Goal: Find specific page/section: Find specific page/section

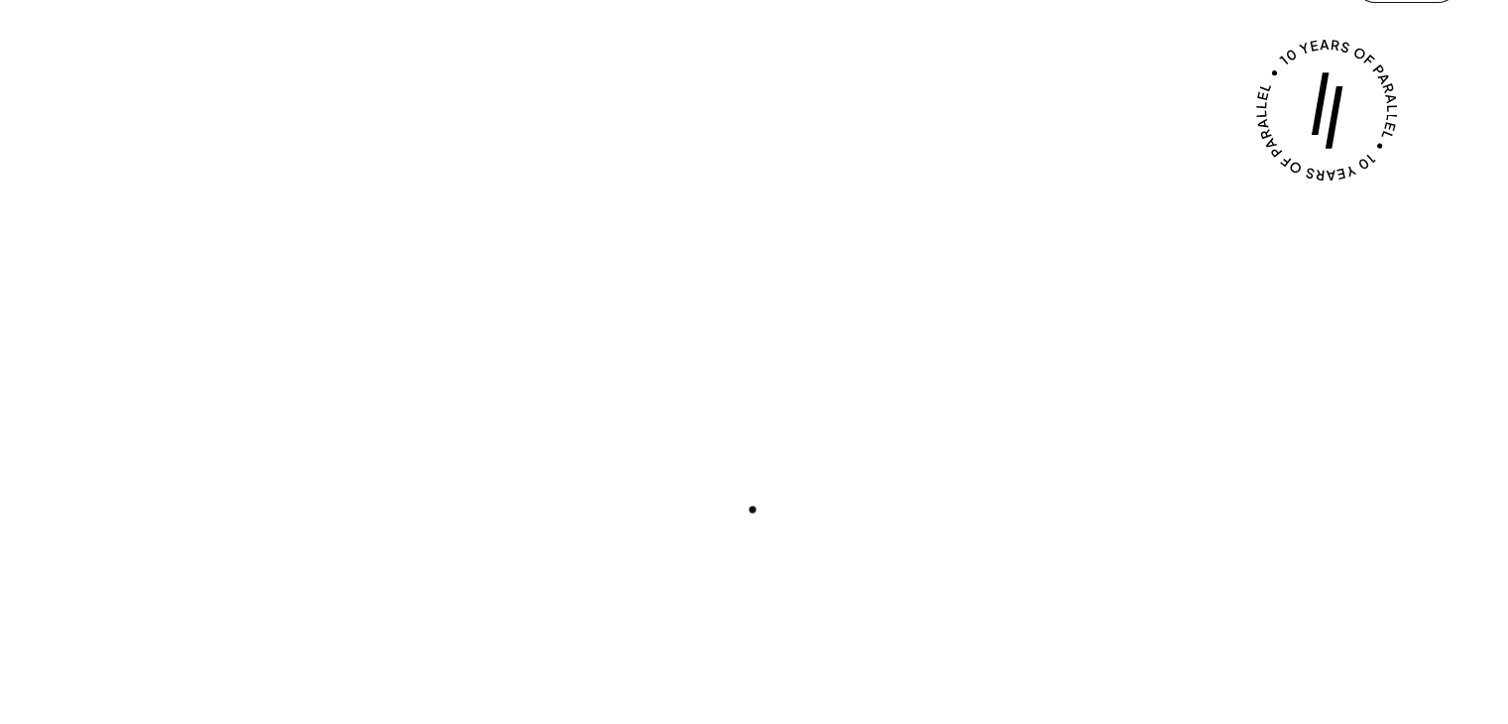
scroll to position [99, 0]
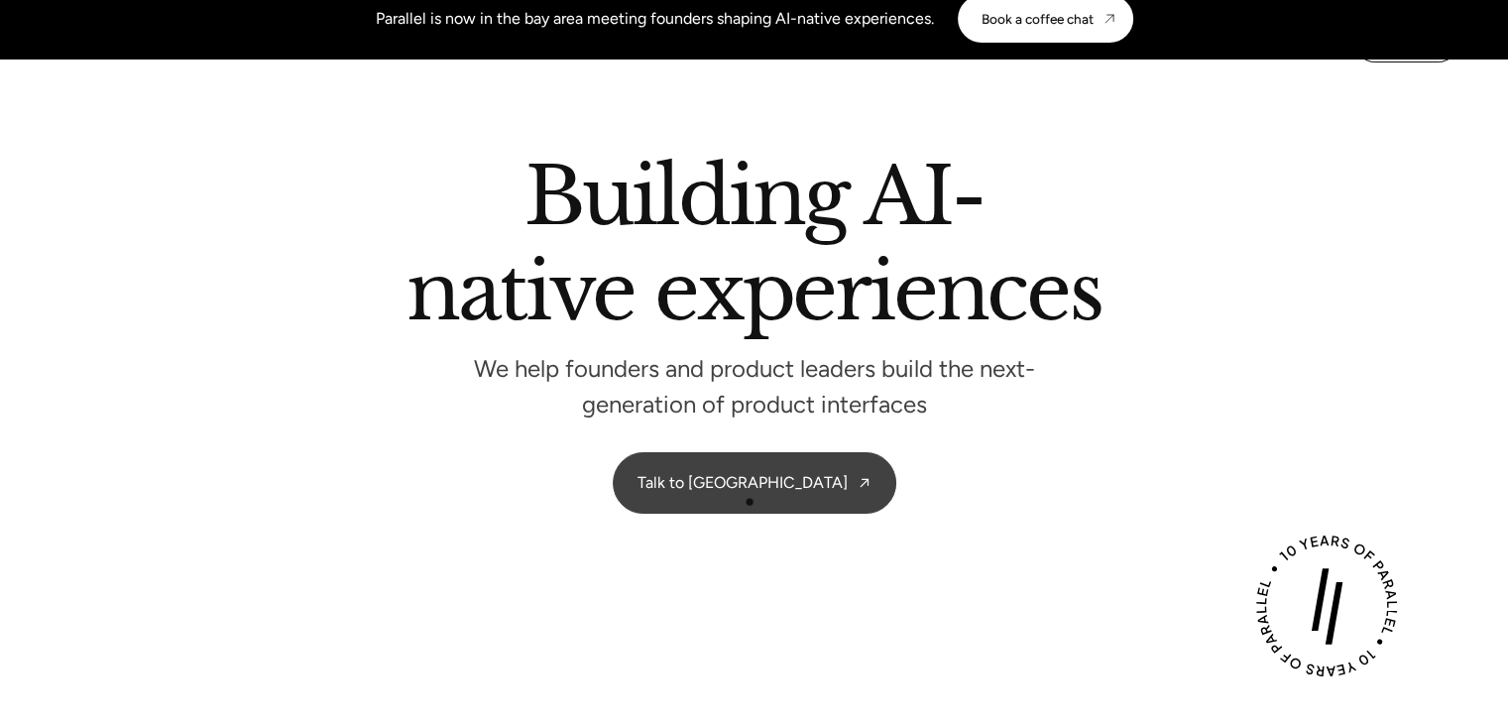
click at [749, 502] on link "Talk to [GEOGRAPHIC_DATA]" at bounding box center [755, 482] width 282 height 59
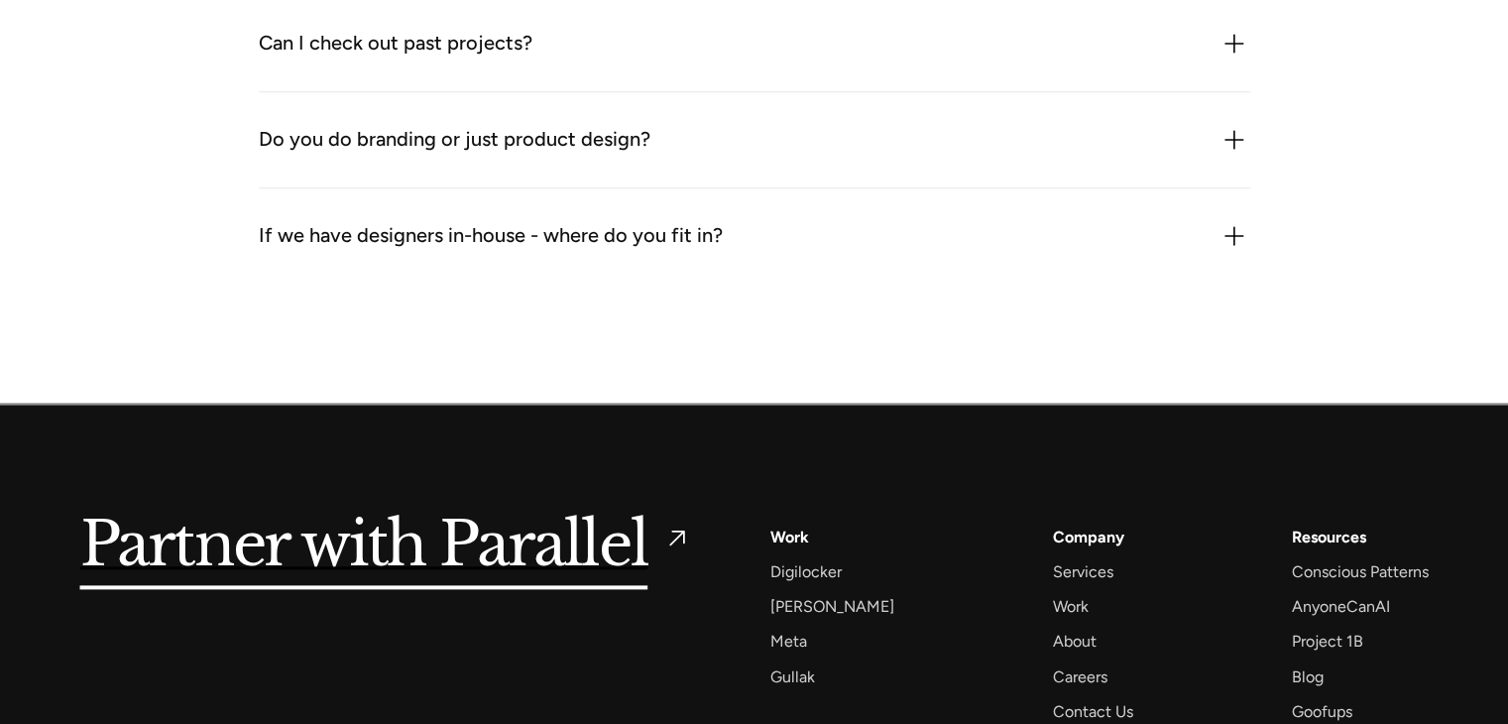
scroll to position [2712, 0]
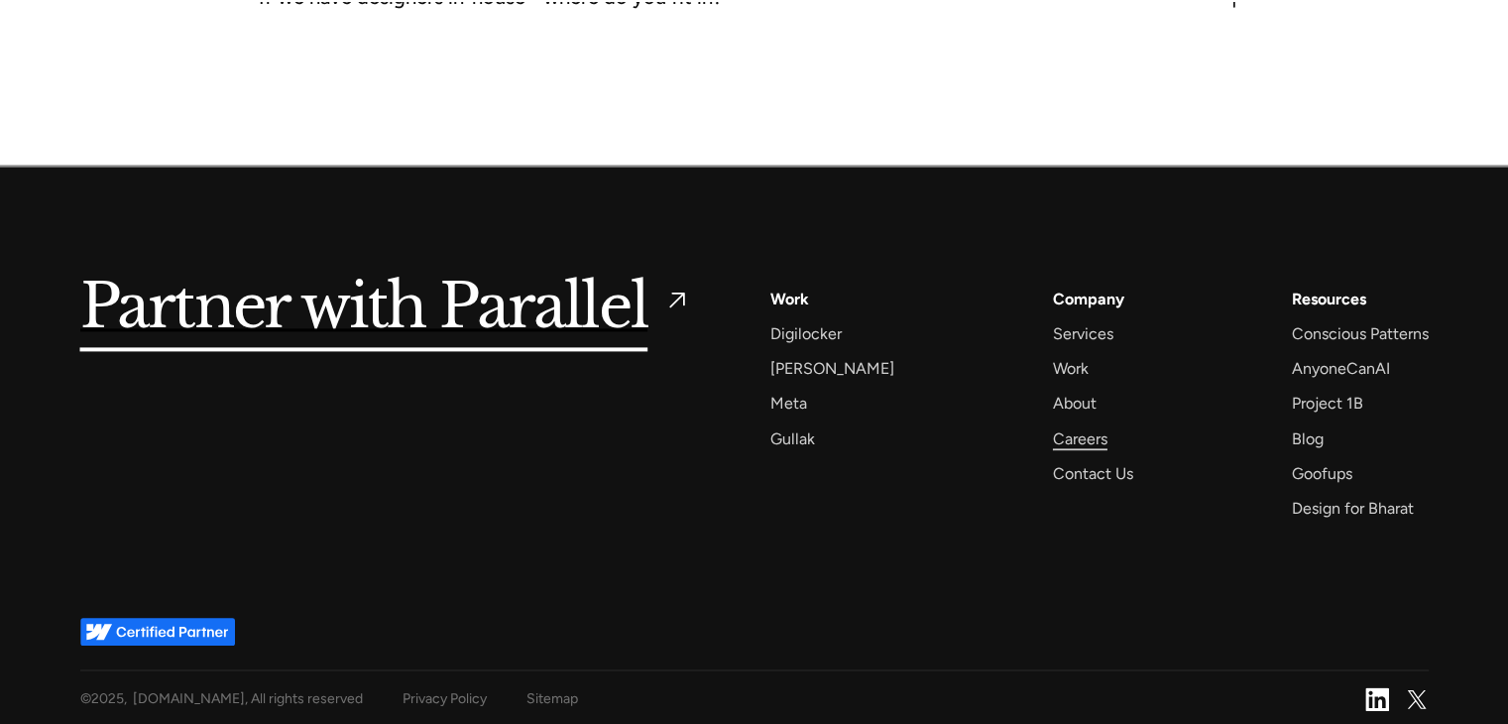
click at [1053, 425] on div "Careers" at bounding box center [1080, 438] width 55 height 27
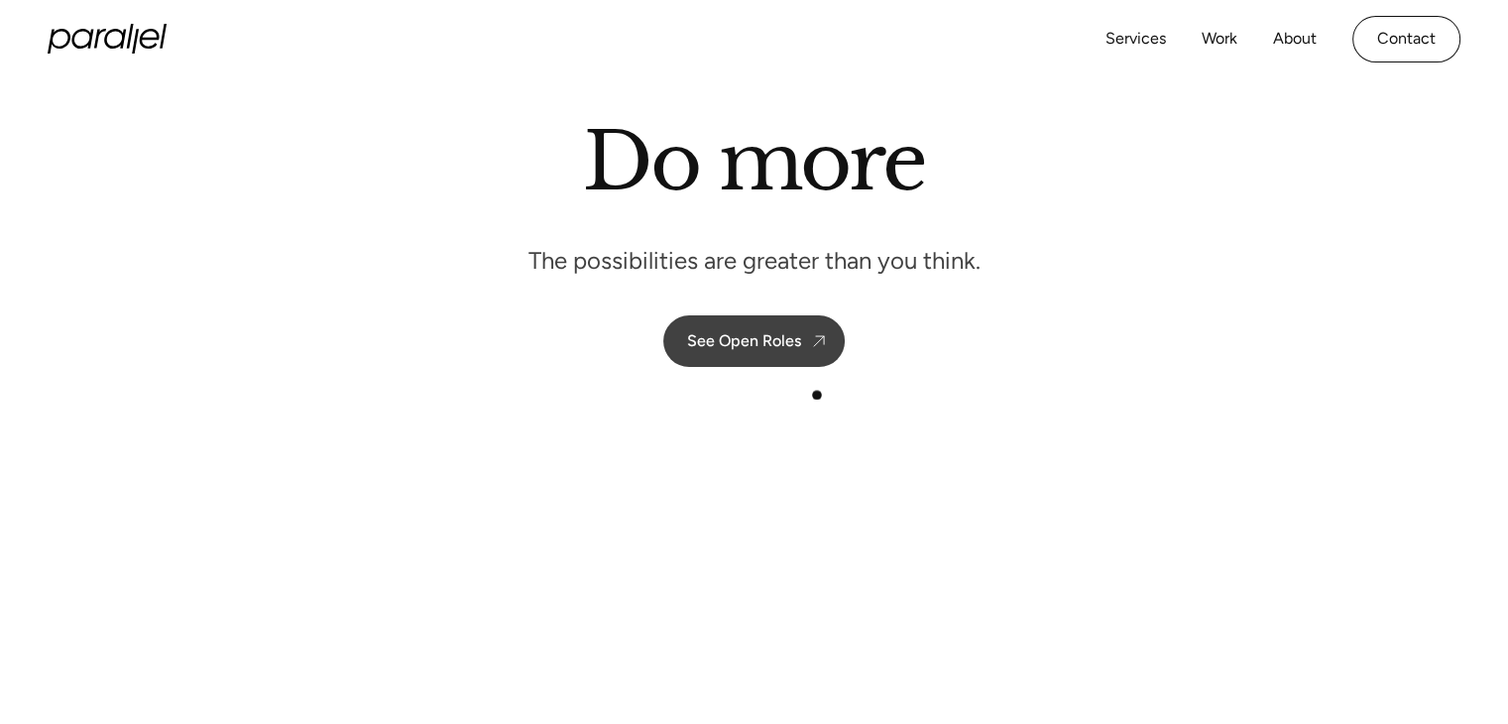
click at [828, 334] on link "See Open Roles" at bounding box center [753, 341] width 181 height 52
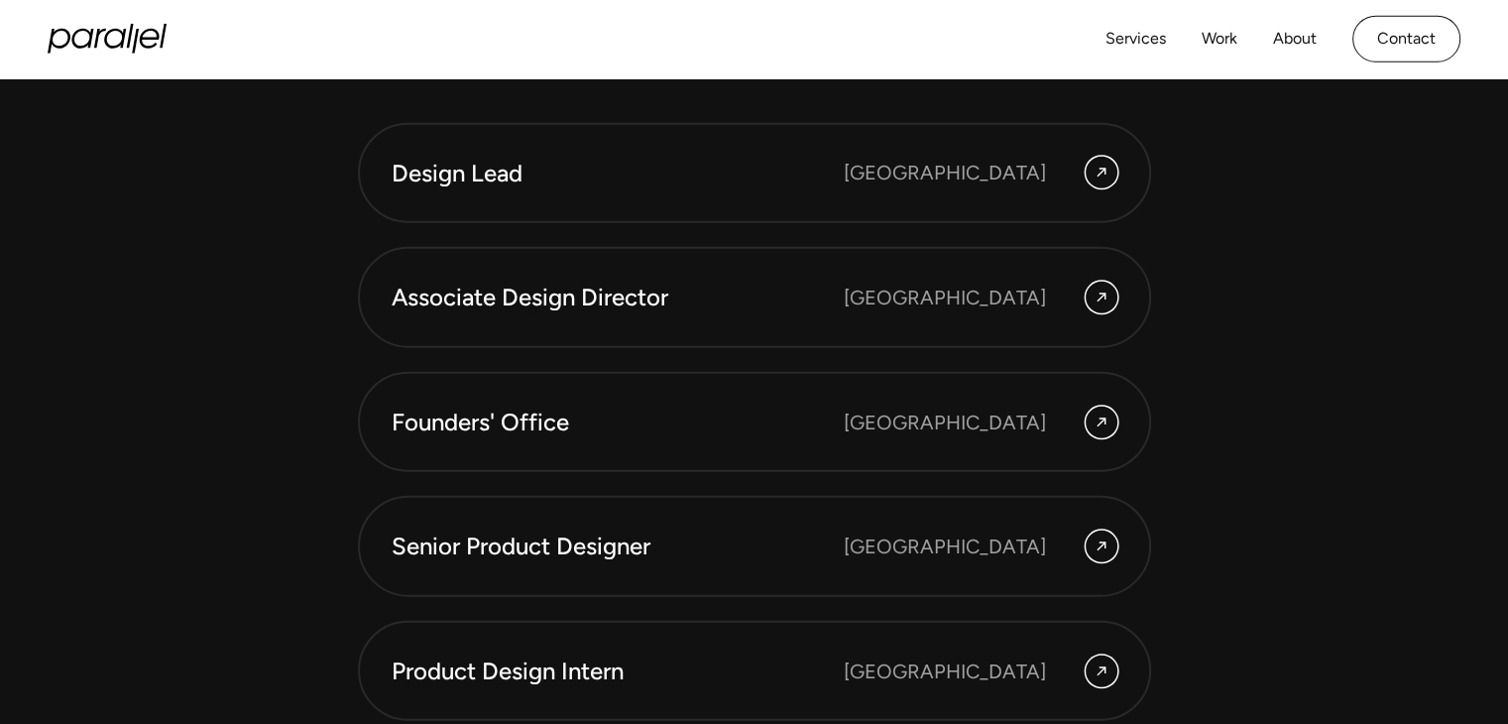
scroll to position [5619, 0]
